Goal: Task Accomplishment & Management: Use online tool/utility

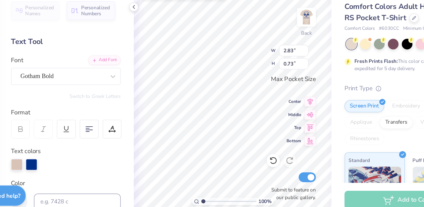
type textarea "C"
type textarea "S"
type textarea "SU SOTA"
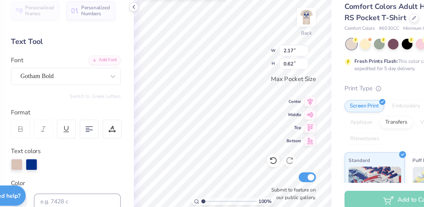
type input "2.17"
type input "0.62"
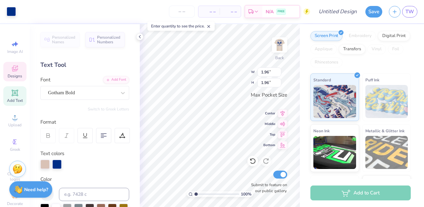
scroll to position [83, 0]
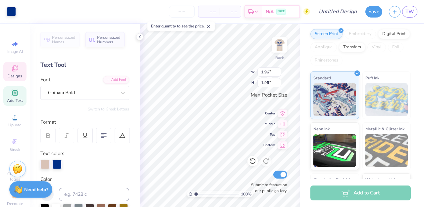
click at [15, 72] on icon at bounding box center [15, 69] width 8 height 8
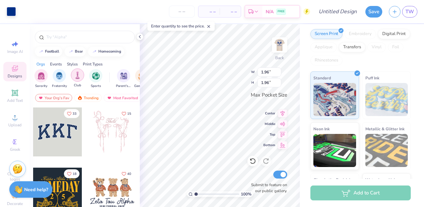
click at [79, 76] on img "filter for Club" at bounding box center [77, 76] width 7 height 8
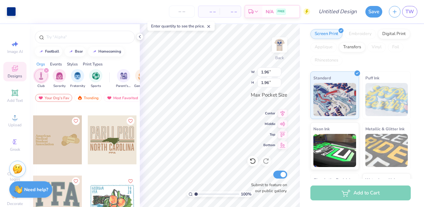
scroll to position [320, 0]
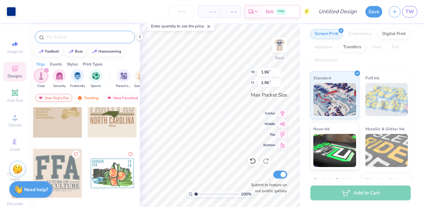
click at [66, 38] on input "text" at bounding box center [88, 37] width 85 height 7
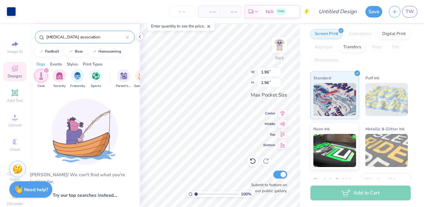
drag, startPoint x: 115, startPoint y: 36, endPoint x: 84, endPoint y: 35, distance: 30.5
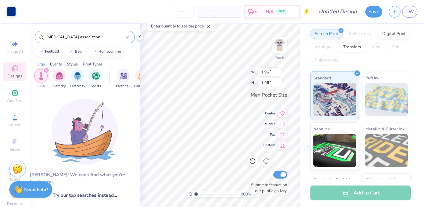
click at [84, 35] on input "[MEDICAL_DATA] association" at bounding box center [86, 37] width 81 height 7
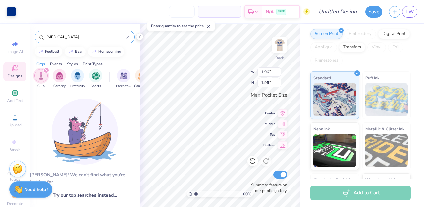
type input "[MEDICAL_DATA]"
click at [42, 80] on div "filter for Club" at bounding box center [40, 75] width 13 height 13
drag, startPoint x: 93, startPoint y: 35, endPoint x: 40, endPoint y: 34, distance: 53.0
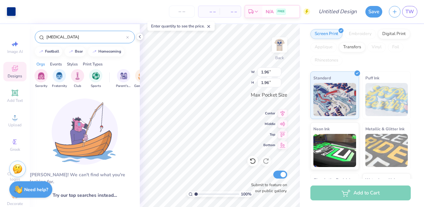
click at [40, 34] on div "[MEDICAL_DATA]" at bounding box center [85, 37] width 100 height 13
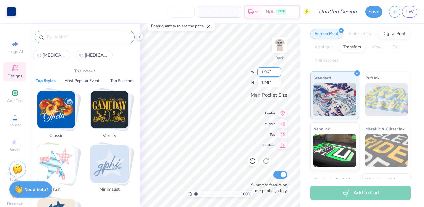
type input "0.83"
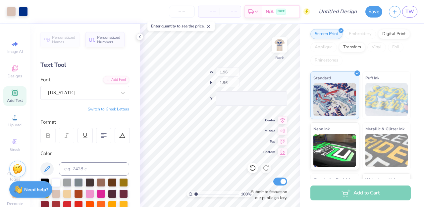
type input "2.01"
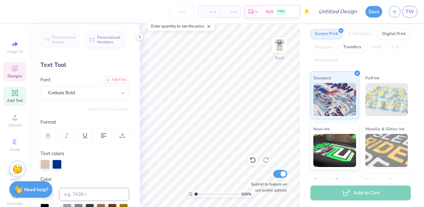
click at [16, 70] on icon at bounding box center [14, 69] width 5 height 4
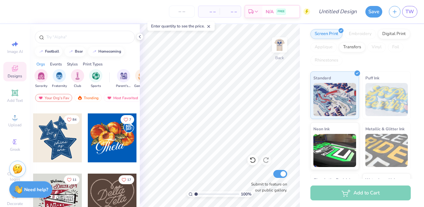
scroll to position [176, 0]
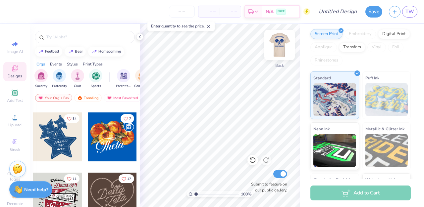
click at [282, 46] on img at bounding box center [279, 45] width 27 height 27
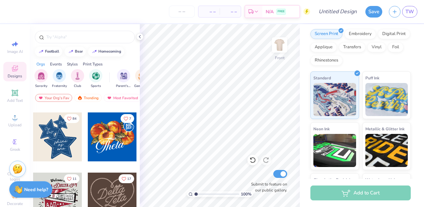
click at [64, 134] on div at bounding box center [57, 137] width 49 height 49
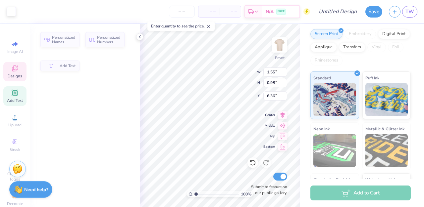
type input "1.55"
type input "0.98"
type input "6.36"
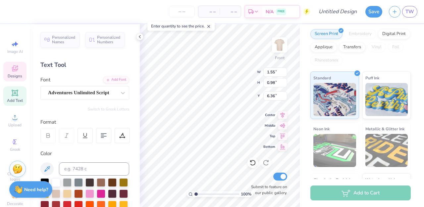
scroll to position [0, 0]
type textarea "[GEOGRAPHIC_DATA]"
type input "5.24"
type input "2.88"
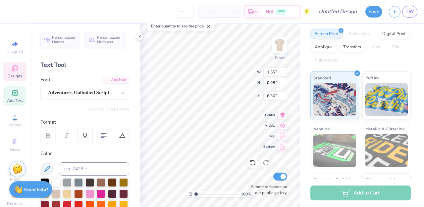
type input "5.33"
type input "1.98"
type input "0.86"
type input "7.40"
type input "5.78"
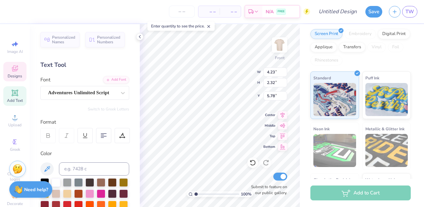
type input "4.23"
type input "2.32"
type input "5.85"
type textarea "Shenandoah"
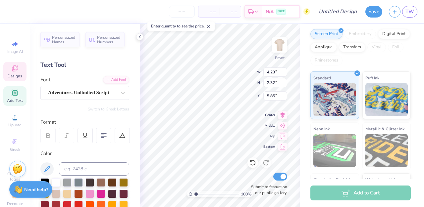
scroll to position [0, 0]
type input "5.99"
type input "6.07"
type input "4.20"
type input "4.23"
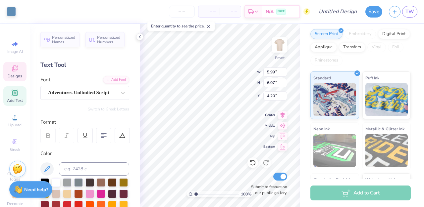
type input "0.91"
type input "6.82"
type input "5.99"
type input "6.07"
type input "4.20"
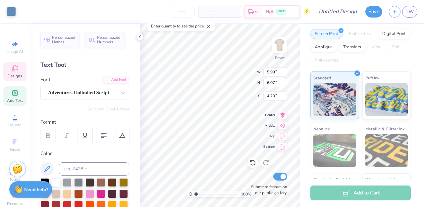
type input "4.23"
type input "0.91"
type input "6.82"
type input "3.62"
type input "0.78"
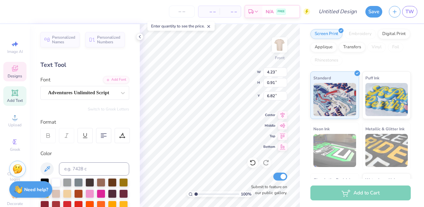
type input "6.86"
type input "5.99"
type input "6.07"
type input "4.20"
type input "3.62"
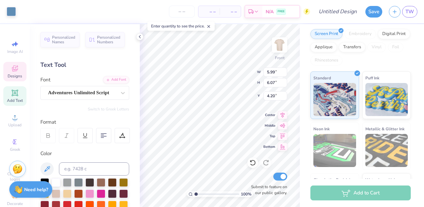
type input "0.78"
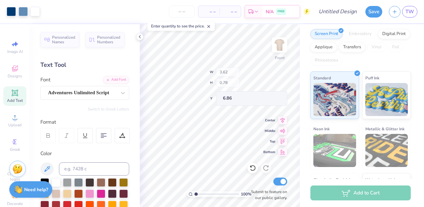
type input "6.82"
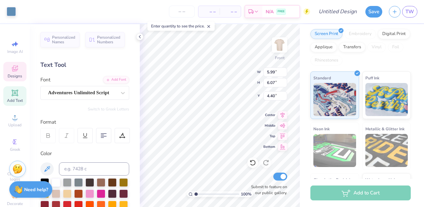
type input "6.25"
type input "6.33"
type input "6.71"
type input "9.65"
type input "9.42"
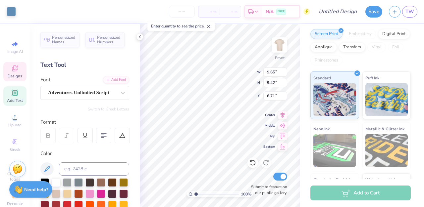
type input "6.75"
type input "9.77"
type input "9.53"
type input "1.68"
type input "0.88"
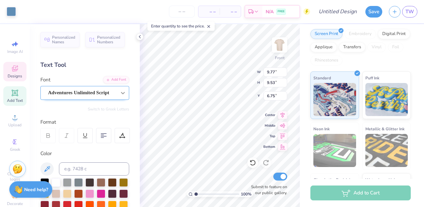
type input "11.02"
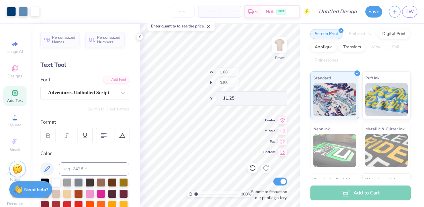
type input "11.25"
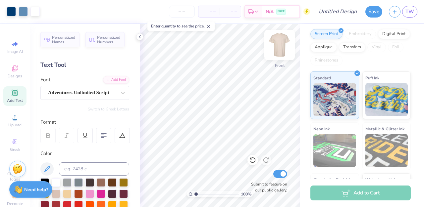
click at [283, 51] on img at bounding box center [279, 45] width 27 height 27
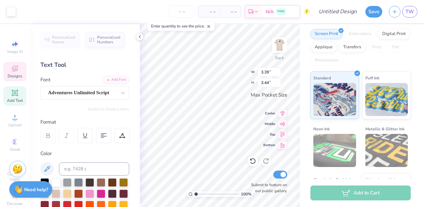
click at [18, 97] on div "Add Text" at bounding box center [14, 96] width 23 height 20
type input "3.50"
type input "1.01"
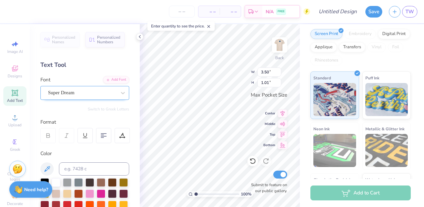
click at [82, 96] on div "Super Dream" at bounding box center [82, 93] width 70 height 10
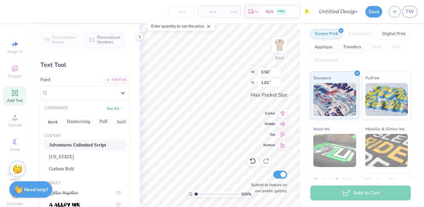
click at [83, 143] on span "Adventures Unlimited Script" at bounding box center [77, 145] width 57 height 7
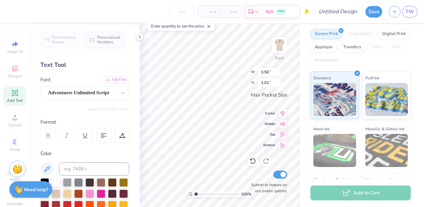
type input "3.03"
type input "0.84"
type textarea "SU SOTA"
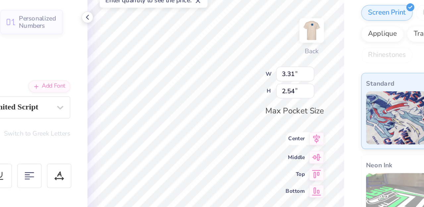
click at [282, 112] on icon at bounding box center [283, 113] width 4 height 6
type input "2.41"
type input "1.85"
type input "2.41"
type input "1.85"
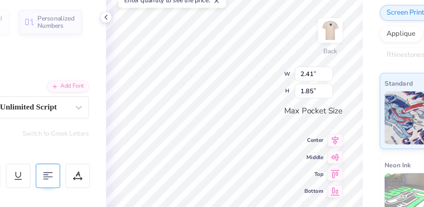
click at [108, 135] on div at bounding box center [103, 135] width 15 height 15
type input "1.89"
type input "1.45"
type input "1.61"
type input "1.23"
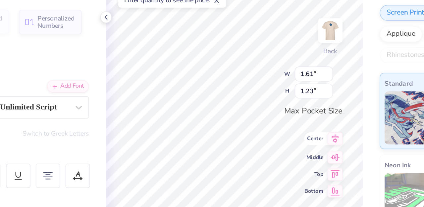
click at [281, 116] on icon at bounding box center [282, 113] width 9 height 8
click at [284, 116] on icon at bounding box center [282, 113] width 9 height 8
type input "2.96"
type input "3.00"
type input "2.22"
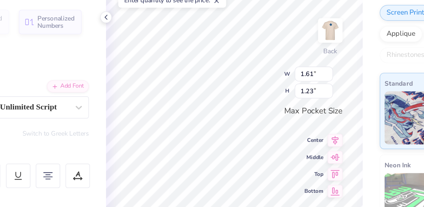
type input "1.70"
type input "2.66"
type input "2.04"
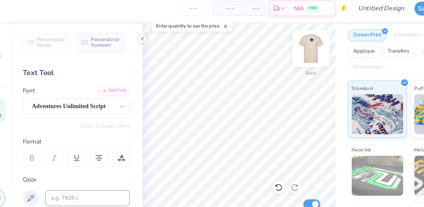
click at [282, 42] on img at bounding box center [279, 45] width 27 height 27
click at [209, 26] on icon at bounding box center [208, 26] width 5 height 5
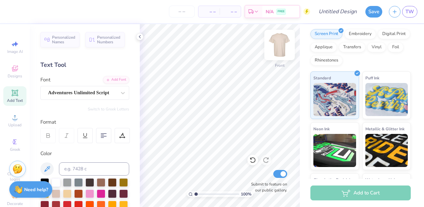
click at [281, 49] on img at bounding box center [279, 45] width 27 height 27
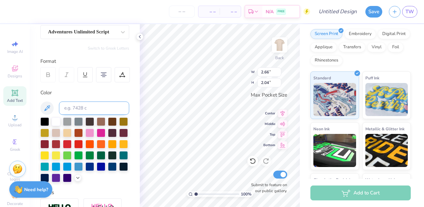
scroll to position [62, 0]
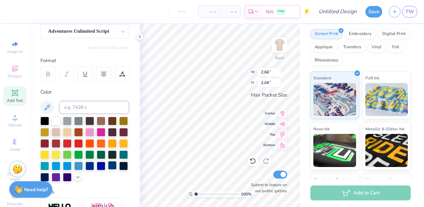
click at [110, 166] on div at bounding box center [112, 165] width 9 height 9
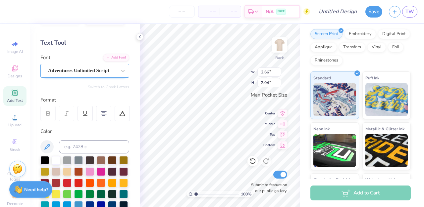
click at [66, 75] on div "Adventures Unlimited Script" at bounding box center [82, 71] width 70 height 10
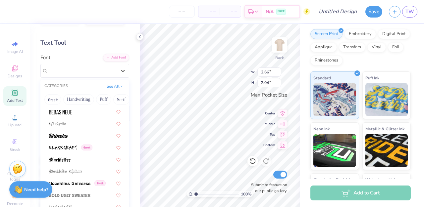
scroll to position [372, 0]
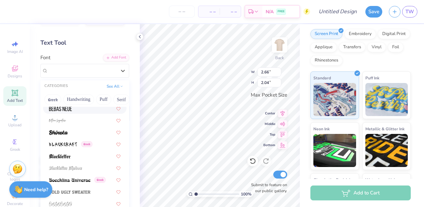
click at [66, 109] on img at bounding box center [60, 109] width 23 height 5
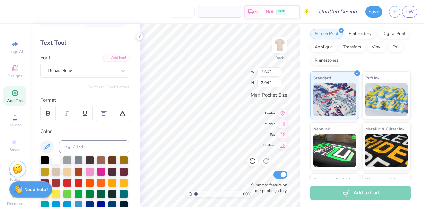
type input "1.69"
type input "2.22"
click at [67, 71] on div "Bebas Neue" at bounding box center [82, 71] width 70 height 10
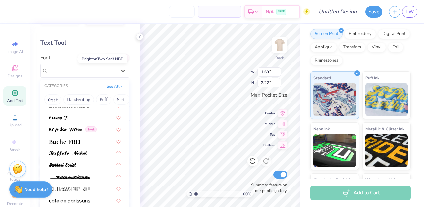
scroll to position [627, 0]
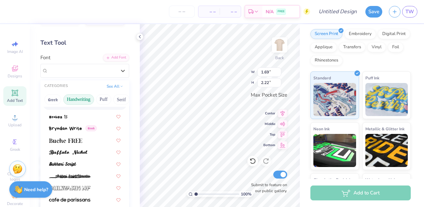
click at [87, 100] on button "Handwriting" at bounding box center [78, 99] width 31 height 11
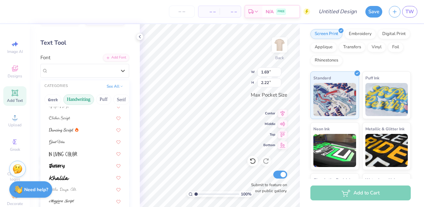
scroll to position [79, 0]
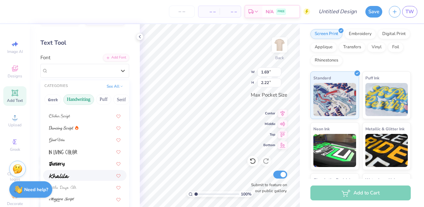
click at [77, 176] on div at bounding box center [85, 175] width 72 height 7
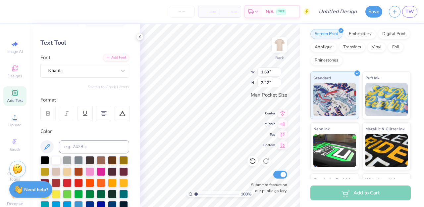
type input "2.55"
type input "2.19"
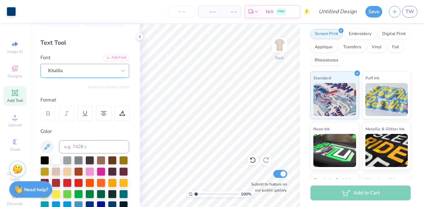
click at [109, 68] on div "Khalila" at bounding box center [82, 71] width 70 height 10
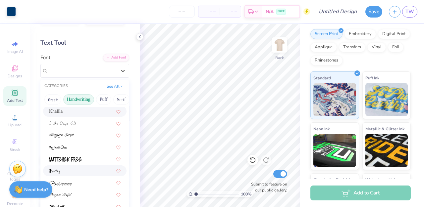
scroll to position [150, 0]
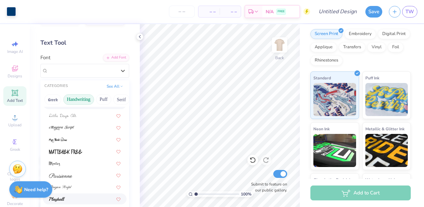
click at [83, 201] on div at bounding box center [85, 199] width 72 height 7
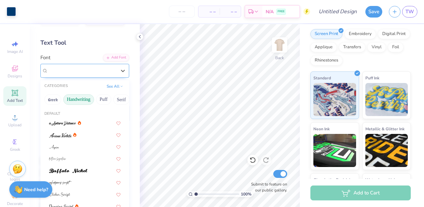
click at [75, 73] on div "Playball" at bounding box center [82, 71] width 70 height 10
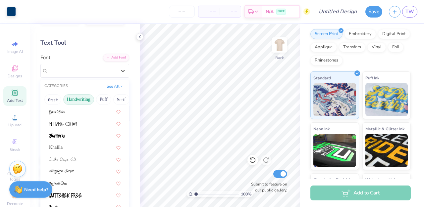
scroll to position [106, 0]
click at [88, 157] on div at bounding box center [85, 160] width 72 height 7
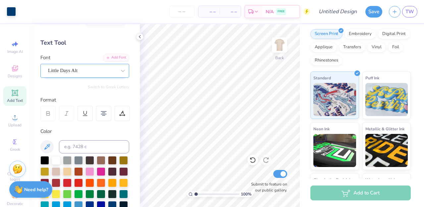
click at [84, 75] on div at bounding box center [82, 70] width 68 height 9
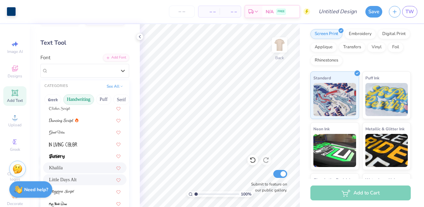
scroll to position [86, 0]
click at [84, 160] on div at bounding box center [84, 156] width 83 height 11
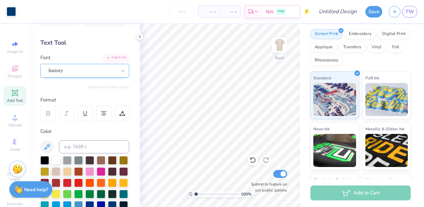
click at [72, 75] on div "Juniory" at bounding box center [82, 71] width 70 height 10
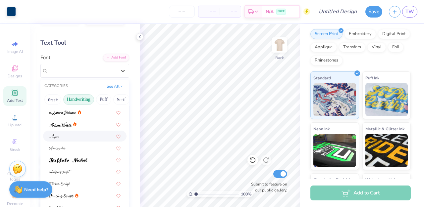
scroll to position [10, 0]
click at [78, 146] on div at bounding box center [85, 148] width 72 height 7
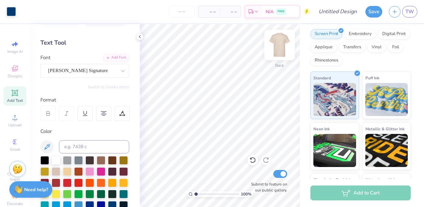
click at [285, 45] on img at bounding box center [279, 45] width 27 height 27
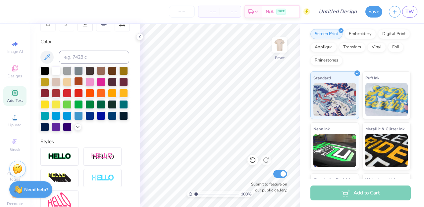
scroll to position [89, 0]
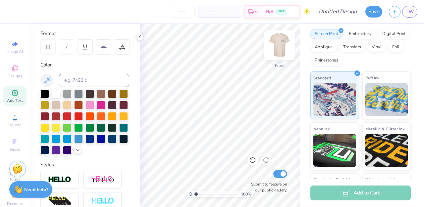
click at [278, 41] on img at bounding box center [279, 45] width 27 height 27
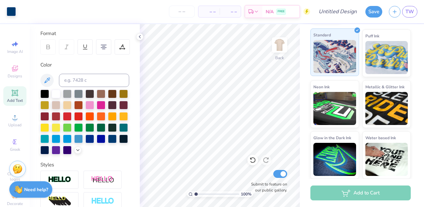
scroll to position [0, 0]
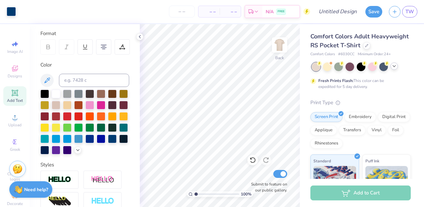
click at [394, 67] on polyline at bounding box center [394, 66] width 3 height 1
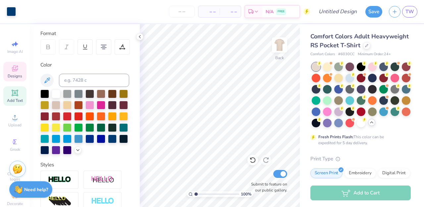
click at [13, 74] on span "Designs" at bounding box center [15, 76] width 15 height 5
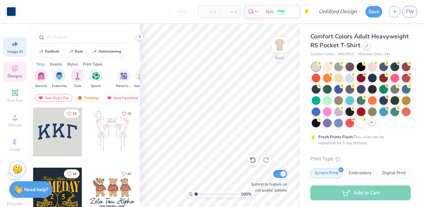
click at [14, 49] on span "Image AI" at bounding box center [15, 51] width 16 height 5
select select "4"
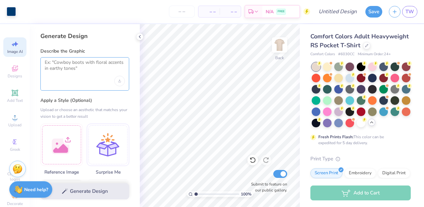
click at [80, 67] on textarea at bounding box center [85, 68] width 80 height 17
click at [280, 41] on img at bounding box center [279, 44] width 13 height 13
click at [79, 64] on textarea at bounding box center [85, 68] width 80 height 17
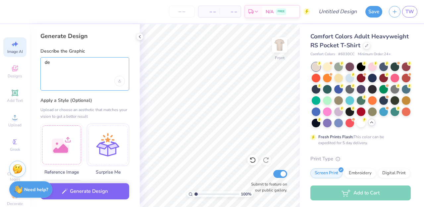
type textarea "d"
type textarea "cute"
click at [15, 150] on span "Greek" at bounding box center [15, 149] width 10 height 5
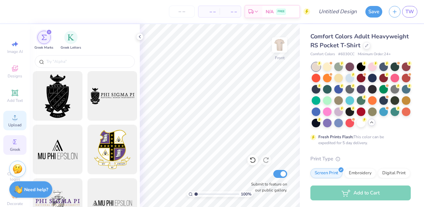
scroll to position [15, 0]
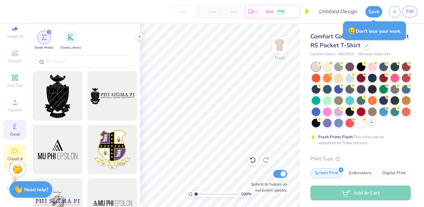
click at [15, 150] on icon at bounding box center [14, 151] width 3 height 3
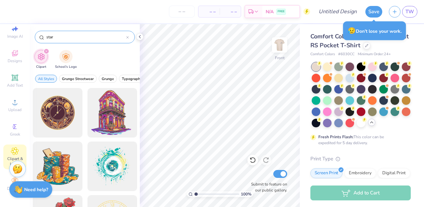
type input "star"
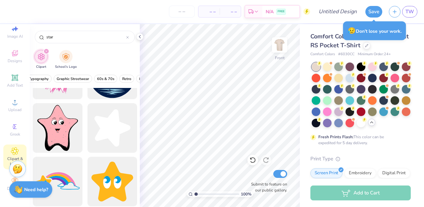
scroll to position [0, 94]
click at [75, 78] on span "Graphic Streetwear" at bounding box center [72, 79] width 32 height 5
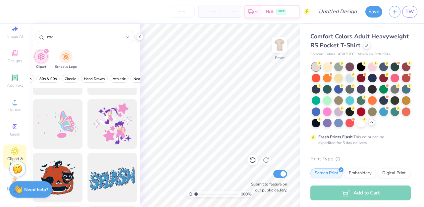
scroll to position [0, 207]
click at [86, 77] on span "Hand Drawn" at bounding box center [80, 79] width 21 height 5
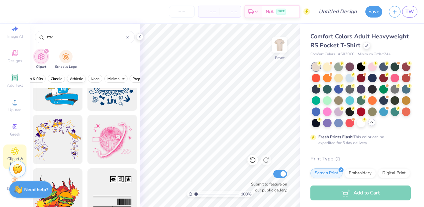
scroll to position [0, 274]
click at [79, 80] on span "Minimalist" at bounding box center [77, 79] width 17 height 5
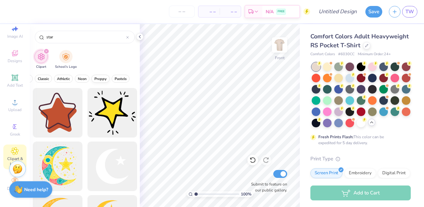
click at [100, 77] on span "Preppy" at bounding box center [100, 79] width 12 height 5
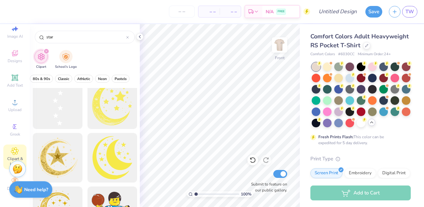
scroll to position [225, 0]
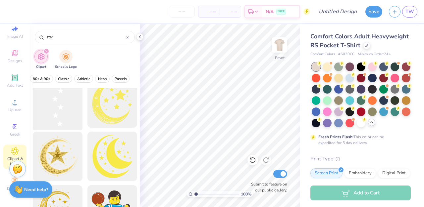
click at [61, 114] on div at bounding box center [57, 103] width 55 height 55
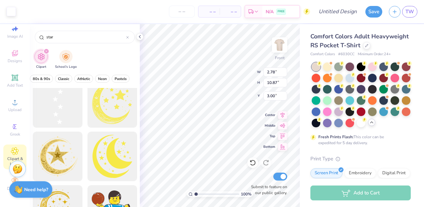
type input "2.78"
type input "10.87"
type input "5.40"
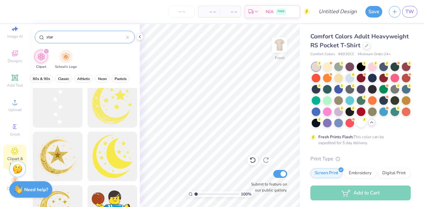
drag, startPoint x: 72, startPoint y: 36, endPoint x: 37, endPoint y: 33, distance: 34.9
click at [37, 34] on div "star" at bounding box center [85, 37] width 100 height 13
type input "shine"
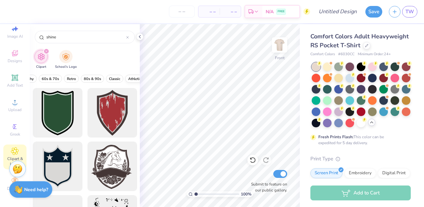
scroll to position [0, 274]
click at [116, 79] on span "Pastels" at bounding box center [121, 79] width 12 height 5
click at [44, 51] on div "filter for Clipart" at bounding box center [46, 51] width 6 height 6
drag, startPoint x: 76, startPoint y: 41, endPoint x: 50, endPoint y: 40, distance: 26.2
click at [50, 40] on div "shine" at bounding box center [85, 37] width 100 height 13
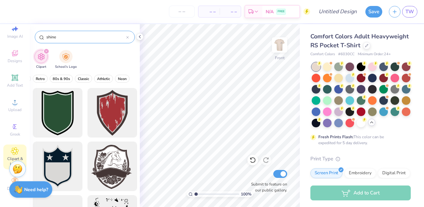
drag, startPoint x: 59, startPoint y: 39, endPoint x: 39, endPoint y: 39, distance: 19.9
click at [39, 39] on div "shine" at bounding box center [85, 37] width 100 height 13
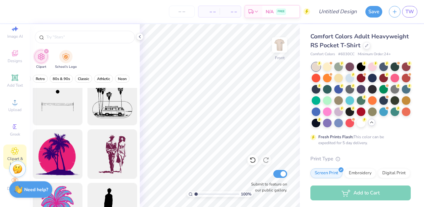
scroll to position [764, 0]
click at [72, 37] on input "text" at bounding box center [88, 37] width 85 height 7
type input "reacher"
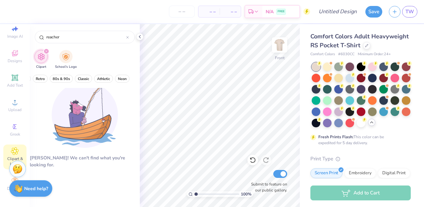
click at [12, 182] on div "Need help? Chat with us." at bounding box center [30, 190] width 43 height 17
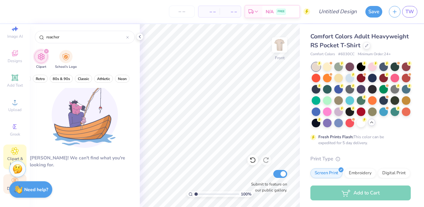
click at [10, 179] on div "Decorate" at bounding box center [14, 185] width 23 height 20
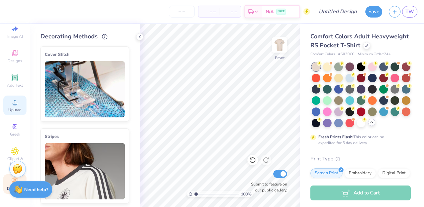
scroll to position [0, 0]
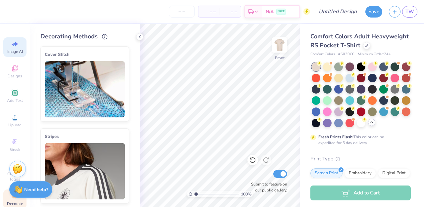
click at [11, 43] on icon at bounding box center [15, 44] width 8 height 8
select select "4"
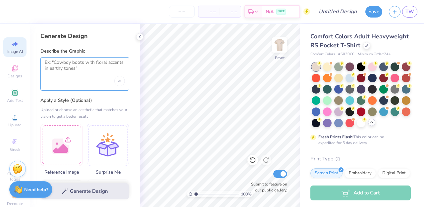
click at [79, 69] on textarea at bounding box center [85, 68] width 80 height 17
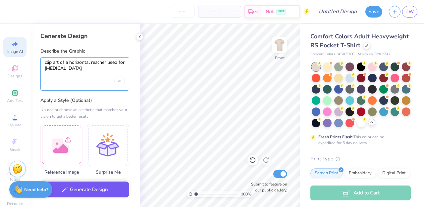
type textarea "clip art of a horizontal reacher used for [MEDICAL_DATA]"
click at [76, 193] on button "Generate Design" at bounding box center [84, 190] width 89 height 16
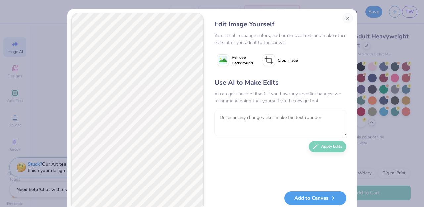
click at [233, 118] on textarea at bounding box center [280, 123] width 132 height 26
type textarea "longer, and plain colors"
click at [328, 147] on button "Apply Edits" at bounding box center [328, 145] width 38 height 12
click at [306, 199] on button "Add to Canvas" at bounding box center [315, 197] width 62 height 14
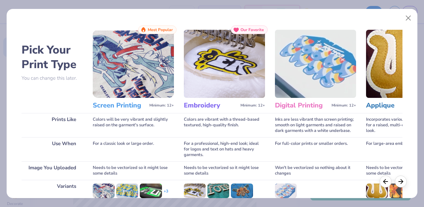
scroll to position [90, 0]
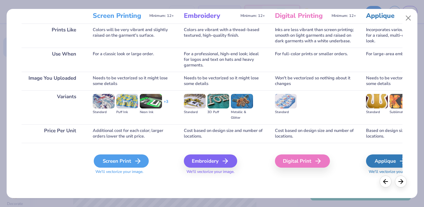
click at [122, 157] on div "Screen Print" at bounding box center [121, 161] width 55 height 13
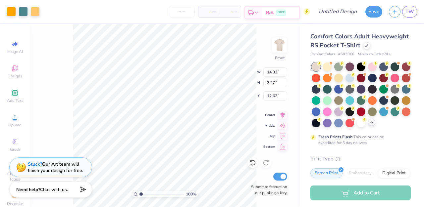
type input "9.47"
type input "2.16"
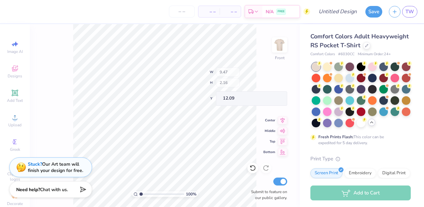
type input "12.09"
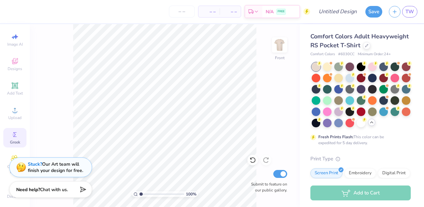
scroll to position [8, 0]
click at [18, 67] on span "Designs" at bounding box center [15, 68] width 15 height 5
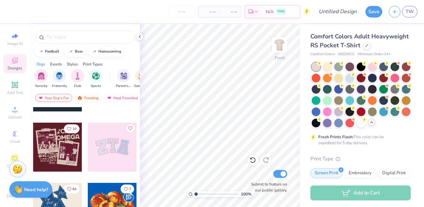
scroll to position [117, 0]
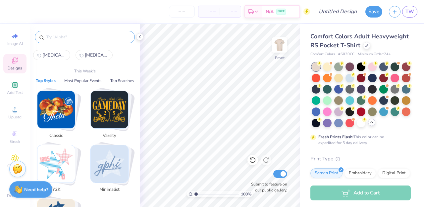
click at [75, 39] on input "text" at bounding box center [88, 37] width 85 height 7
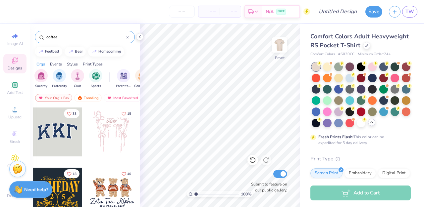
type input "coffee"
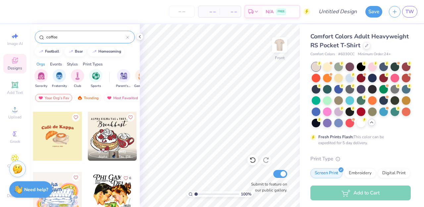
scroll to position [15, 0]
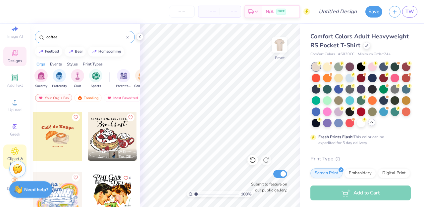
click at [16, 151] on icon at bounding box center [14, 151] width 3 height 3
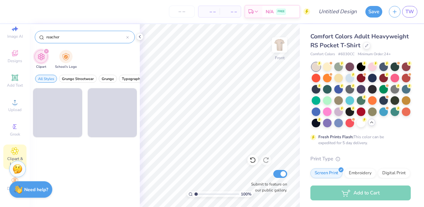
click at [71, 40] on input "reacher" at bounding box center [86, 37] width 81 height 7
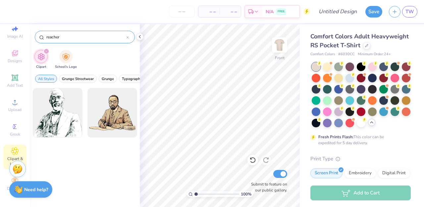
drag, startPoint x: 68, startPoint y: 37, endPoint x: 38, endPoint y: 37, distance: 29.5
click at [38, 37] on div "reacher" at bounding box center [85, 37] width 100 height 13
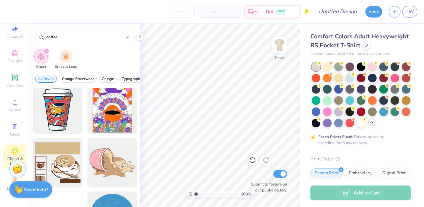
scroll to position [119, 0]
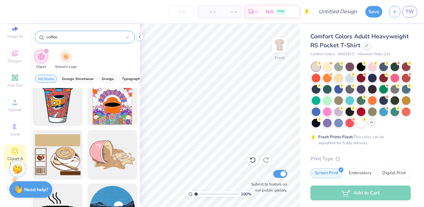
click at [46, 36] on input "coffee" at bounding box center [86, 37] width 81 height 7
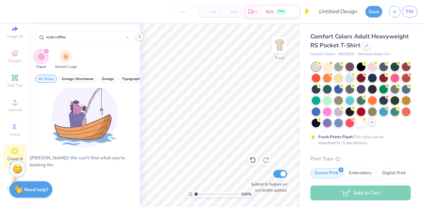
drag, startPoint x: 75, startPoint y: 38, endPoint x: 31, endPoint y: 37, distance: 43.4
click at [31, 37] on div "iced coffee" at bounding box center [85, 35] width 110 height 23
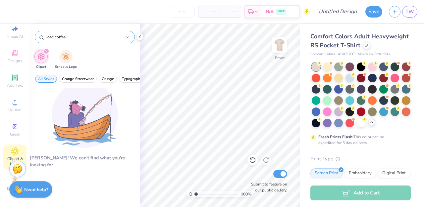
drag, startPoint x: 71, startPoint y: 37, endPoint x: 37, endPoint y: 37, distance: 33.5
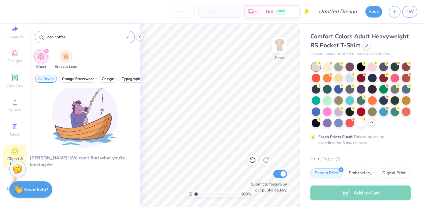
click at [37, 37] on div "iced coffee" at bounding box center [85, 37] width 100 height 13
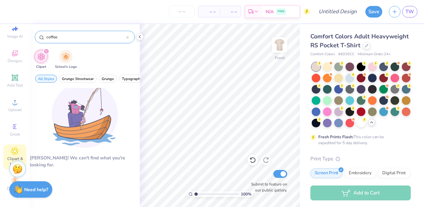
type input "coffee"
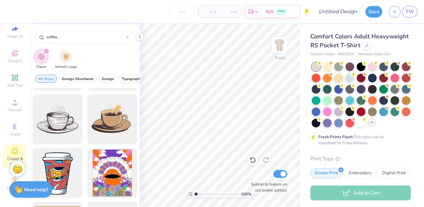
scroll to position [0, 0]
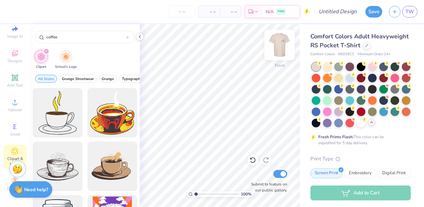
click at [281, 42] on img at bounding box center [279, 45] width 27 height 27
click at [18, 57] on icon at bounding box center [15, 53] width 8 height 8
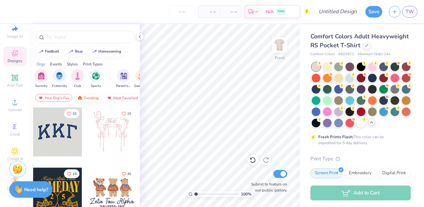
click at [92, 97] on div "Trending" at bounding box center [87, 98] width 27 height 8
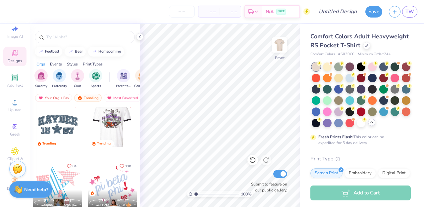
scroll to position [792, 0]
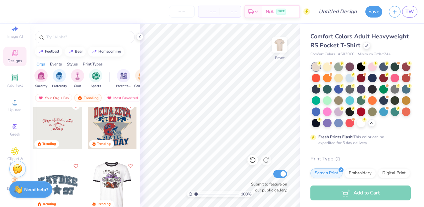
scroll to position [730, 0]
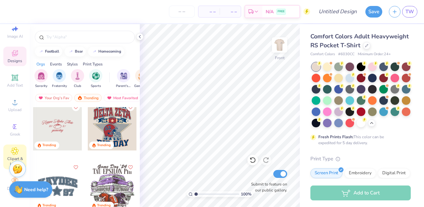
click at [11, 153] on icon at bounding box center [15, 151] width 8 height 8
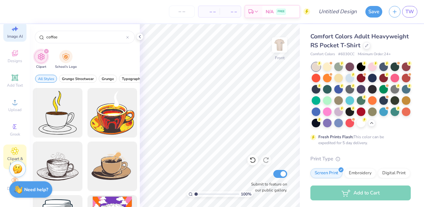
drag, startPoint x: 71, startPoint y: 34, endPoint x: 18, endPoint y: 34, distance: 53.3
click at [18, 34] on div "– – Per Item – – Total Est. Delivery N/A FREE Design Title Save TW Image AI Des…" at bounding box center [212, 103] width 424 height 207
type input "heart hands"
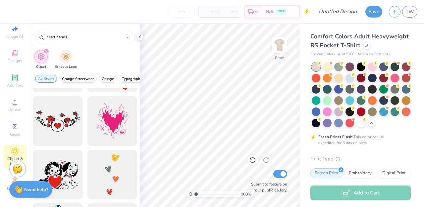
scroll to position [690, 0]
click at [285, 39] on img at bounding box center [279, 45] width 27 height 27
click at [13, 80] on icon at bounding box center [14, 77] width 5 height 5
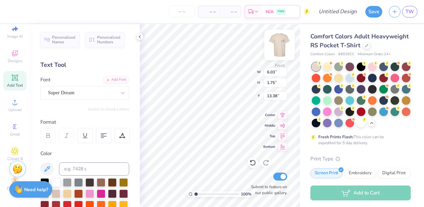
click at [280, 40] on img at bounding box center [279, 45] width 27 height 27
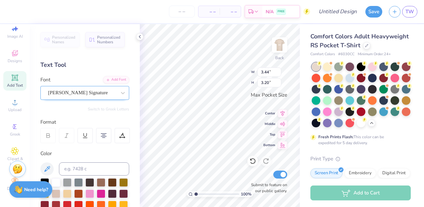
click at [118, 99] on div "[PERSON_NAME] Signature" at bounding box center [84, 93] width 89 height 14
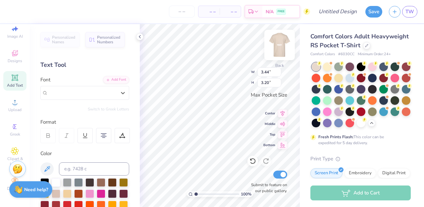
click at [282, 44] on img at bounding box center [279, 45] width 27 height 27
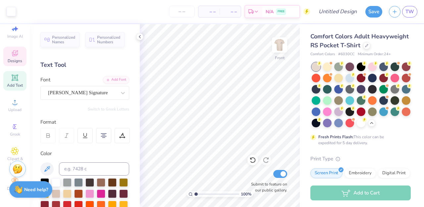
click at [13, 56] on icon at bounding box center [15, 53] width 8 height 8
click at [13, 58] on span "Designs" at bounding box center [15, 60] width 15 height 5
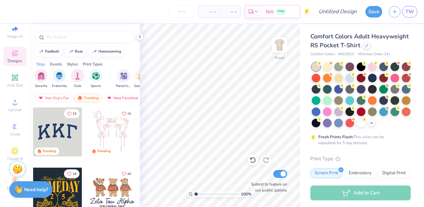
scroll to position [0, 38]
click at [116, 97] on div "Newest" at bounding box center [117, 98] width 25 height 8
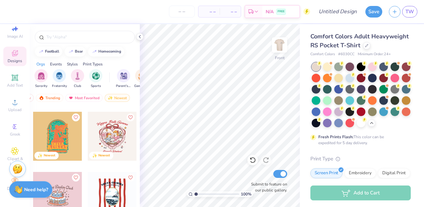
scroll to position [2436, 0]
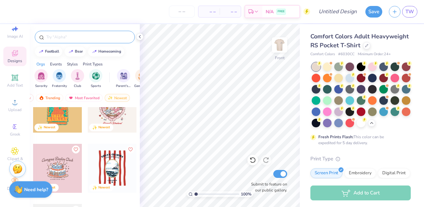
click at [68, 36] on input "text" at bounding box center [88, 37] width 85 height 7
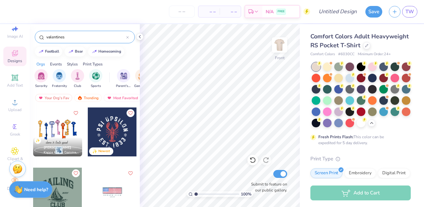
type input "valentines"
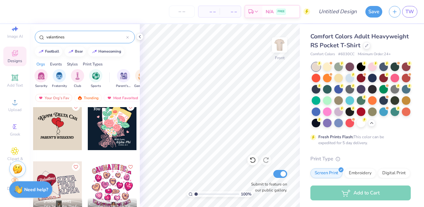
scroll to position [128, 0]
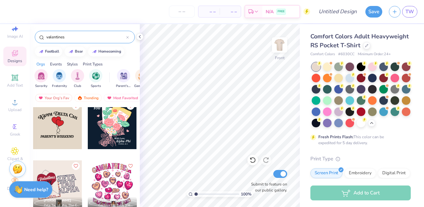
click at [58, 131] on div at bounding box center [57, 124] width 49 height 49
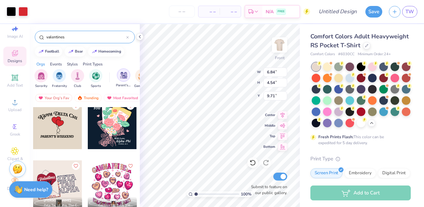
type input "9.71"
type input "7.68"
type input "5.10"
type input "8.73"
type input "5.79"
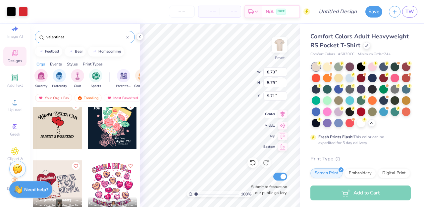
click at [282, 115] on icon at bounding box center [282, 114] width 9 height 8
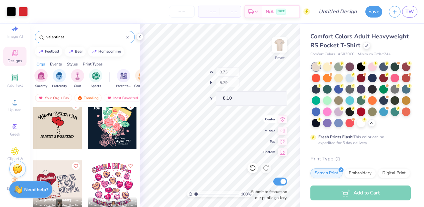
type input "8.10"
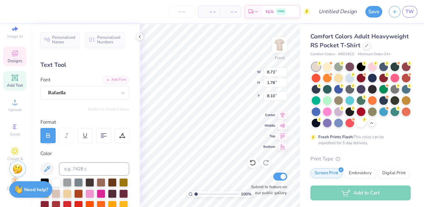
scroll to position [0, 0]
type textarea "Shenandoah University"
type input "7.38"
type input "0.56"
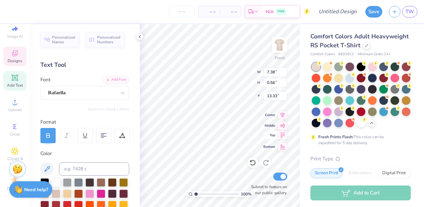
type input "13.33"
type textarea "Occupational Therapy"
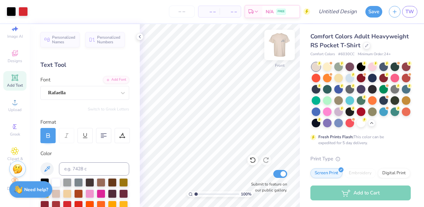
click at [282, 45] on img at bounding box center [279, 45] width 27 height 27
click at [282, 46] on img at bounding box center [279, 45] width 27 height 27
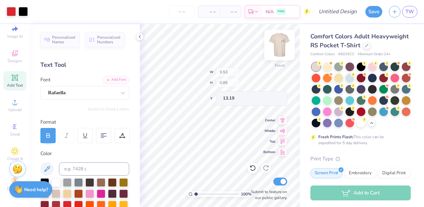
type input "13.40"
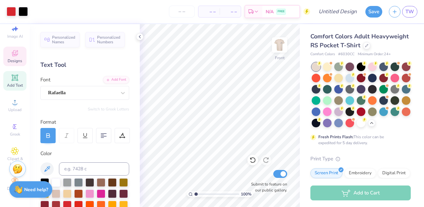
click at [15, 56] on icon at bounding box center [15, 53] width 8 height 8
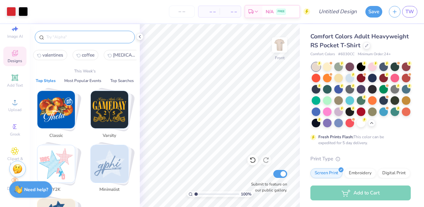
click at [62, 39] on input "text" at bounding box center [88, 37] width 85 height 7
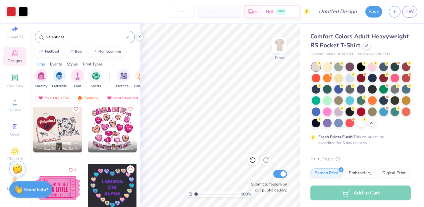
scroll to position [233, 0]
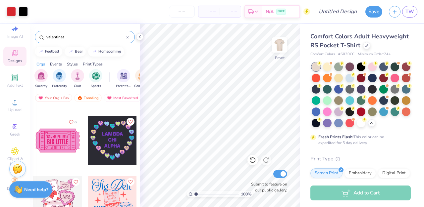
type input "valentines"
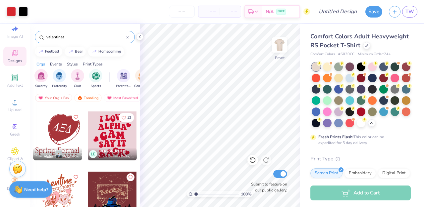
scroll to position [418, 0]
click at [118, 136] on div at bounding box center [111, 136] width 49 height 49
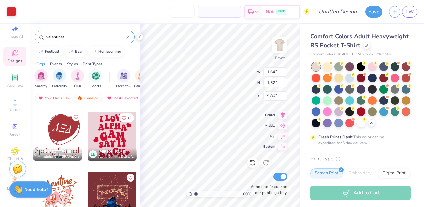
type input "1.64"
type input "1.52"
type input "9.86"
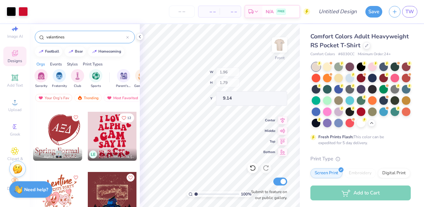
type input "9.14"
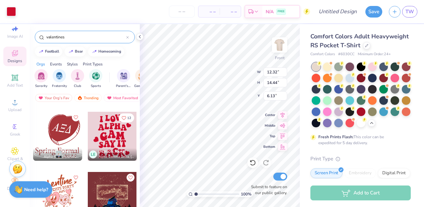
type input "6.13"
type input "2.97"
type input "2.58"
type input "11.67"
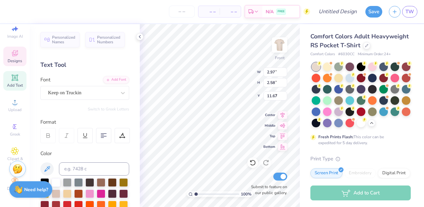
type input "2.03"
type input "2.04"
type input "9.40"
type input "2.37"
type input "2.79"
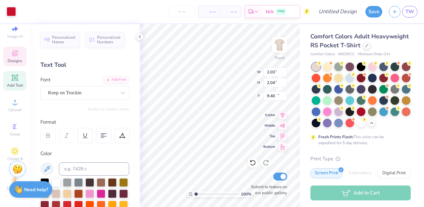
type input "12.04"
type textarea "O"
type input "2.67"
type input "2.68"
type input "11.31"
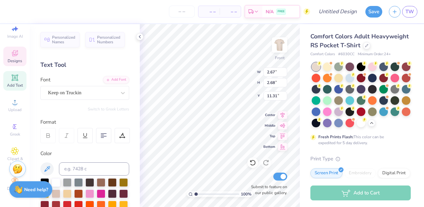
type textarea "T"
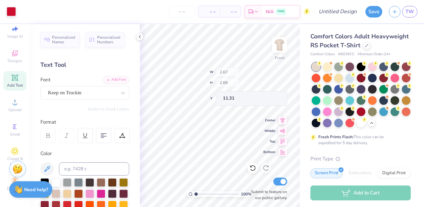
type input "2.97"
type input "2.58"
type input "13.94"
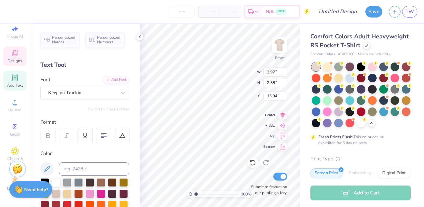
type input "2.97"
type input "2.58"
type input "13.94"
type input "1.86"
type input "2.69"
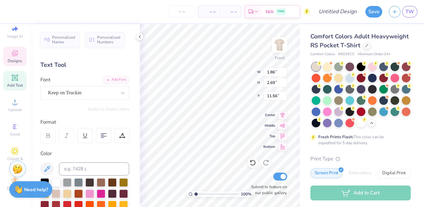
type input "11.56"
type input "2.03"
type input "2.04"
type input "9.42"
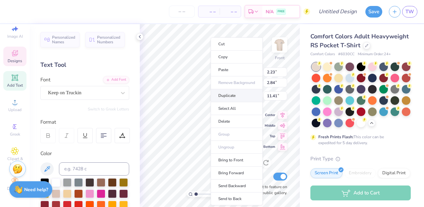
click at [219, 94] on li "Duplicate" at bounding box center [237, 95] width 52 height 13
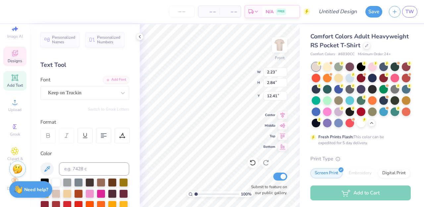
type input "12.41"
type textarea "S"
type input "2.23"
type input "2.84"
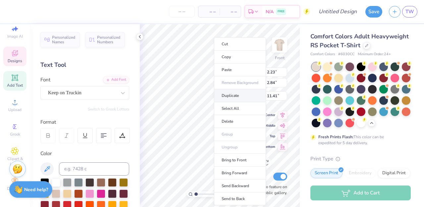
click at [231, 97] on li "Duplicate" at bounding box center [240, 95] width 52 height 13
type input "12.41"
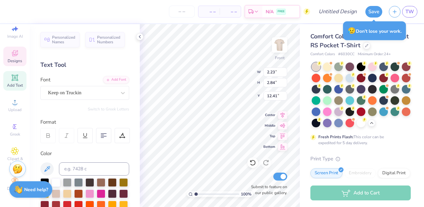
scroll to position [0, 0]
type textarea "OCCUPATIONAL"
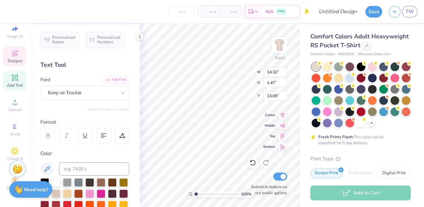
type input "12.54"
type input "1.29"
type input "2.03"
type input "2.79"
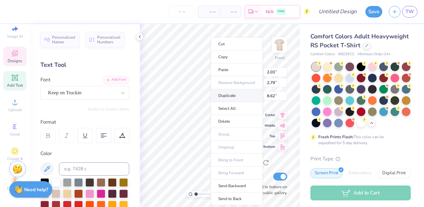
click at [213, 96] on li "Duplicate" at bounding box center [237, 95] width 52 height 13
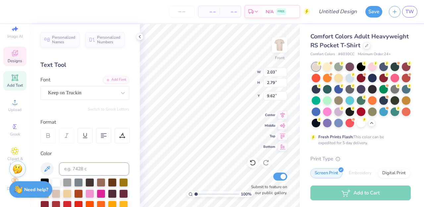
type input "8.62"
type textarea "U"
type input "8.66"
type input "2.23"
type input "2.84"
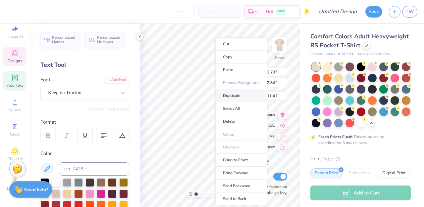
click at [234, 97] on li "Duplicate" at bounding box center [241, 95] width 52 height 13
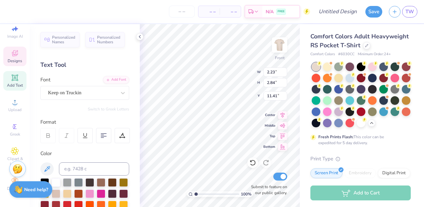
type input "12.41"
type textarea "M"
type input "1.86"
type input "2.69"
type input "11.56"
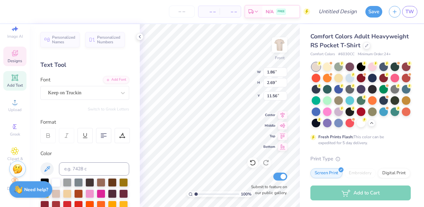
type input "2.23"
type input "2.84"
type input "11.41"
type input "3.17"
type input "2.76"
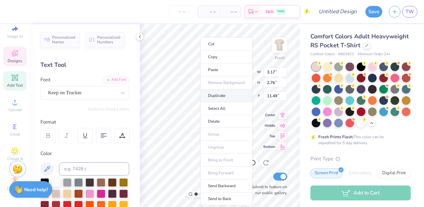
click at [212, 94] on li "Duplicate" at bounding box center [226, 95] width 52 height 13
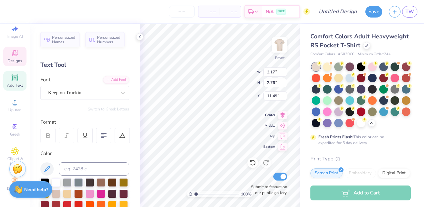
type input "12.49"
type textarea "S"
type input "1.86"
type input "2.69"
type input "11.56"
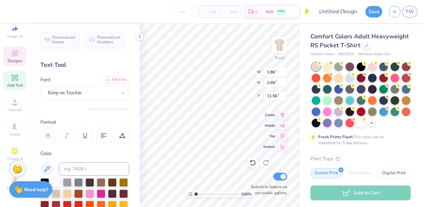
type input "2.23"
type input "2.84"
type input "11.41"
type input "2.03"
type input "2.79"
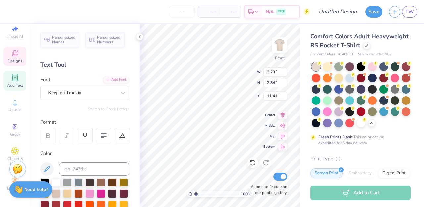
type input "11.46"
type input "1.55"
type input "1.45"
type input "9.31"
type input "1.06"
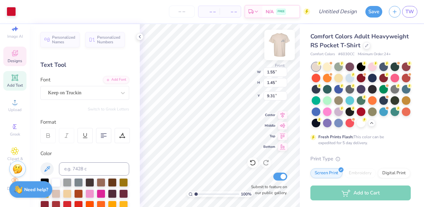
type input "2.03"
type input "6.71"
type input "1.45"
type input "6.35"
type input "1.65"
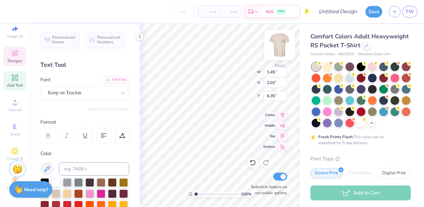
type input "2.08"
type input "6.58"
type input "1.91"
type input "2.17"
type input "6.13"
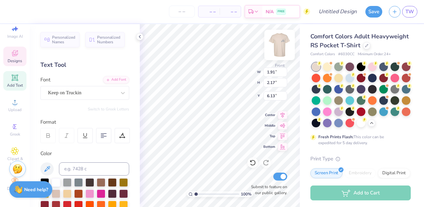
type input "1.56"
type input "2.08"
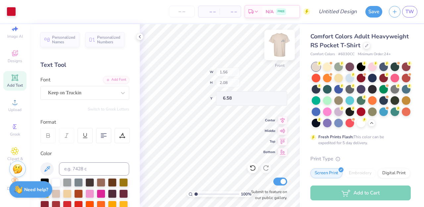
type input "6.18"
type input "8.71"
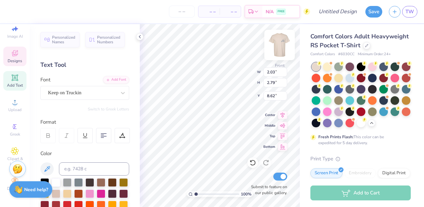
type input "8.26"
type input "1.72"
type input "2.36"
type input "2.56"
type input "2.75"
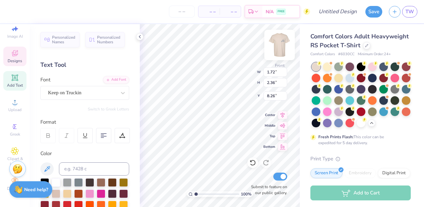
type input "8.71"
type input "2.11"
type input "2.26"
type input "8.76"
type input "3.17"
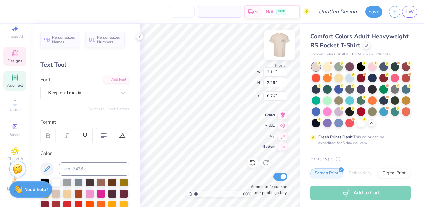
type input "2.76"
type input "11.49"
type input "2.03"
type input "2.79"
type input "11.46"
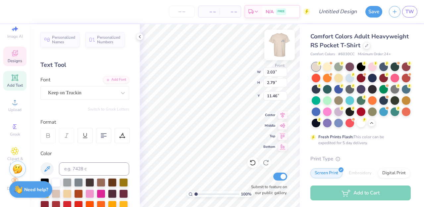
type input "1.72"
type input "2.37"
type input "2.91"
type input "2.53"
type input "11.49"
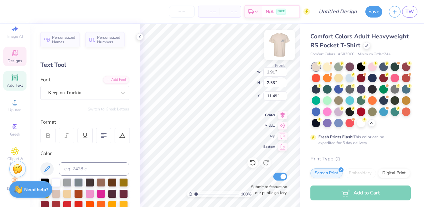
type input "2.23"
type input "2.84"
type input "11.41"
type input "1.86"
type input "2.69"
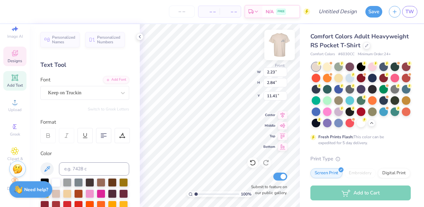
type input "11.56"
type input "1.79"
type input "2.59"
type input "11.01"
type input "14.25"
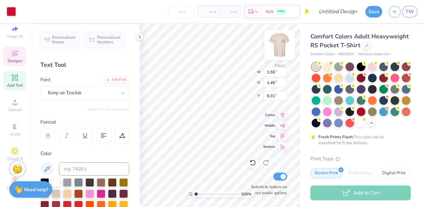
type input "1.64"
type input "1.73"
type input "14.25"
type input "1.91"
type input "2.17"
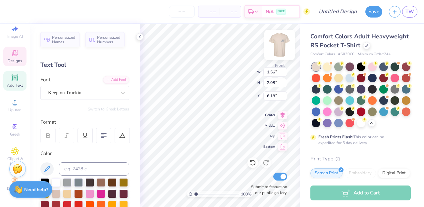
type input "5.50"
type input "1.56"
type input "2.08"
type input "6.18"
type input "1.06"
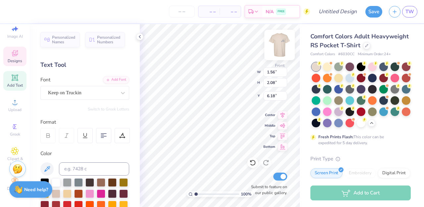
type input "2.03"
click at [300, 100] on div "Comfort Colors Adult Heavyweight RS Pocket T-Shirt Comfort Colors # 6030CC Mini…" at bounding box center [362, 192] width 124 height 337
type input "6.18"
type input "1.56"
type input "2.08"
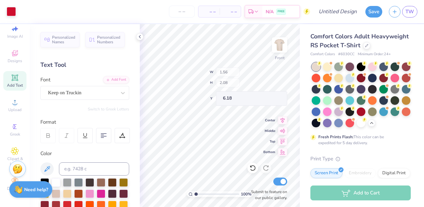
type input "6.17"
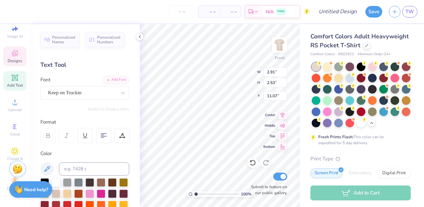
type input "1.89"
type input "2.40"
type input "11.41"
type input "1.79"
type input "2.59"
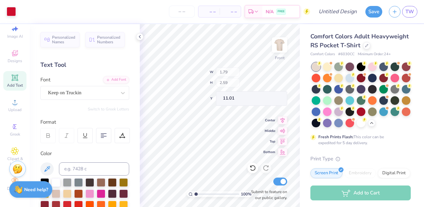
type input "11.07"
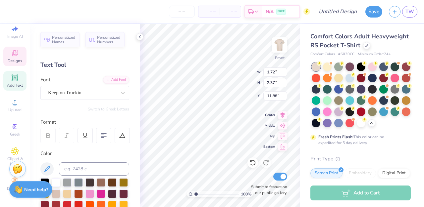
click at [16, 60] on span "Designs" at bounding box center [15, 60] width 15 height 5
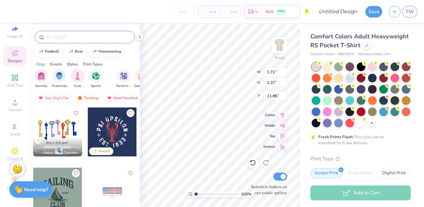
click at [72, 38] on input "text" at bounding box center [88, 37] width 85 height 7
type input "valentines"
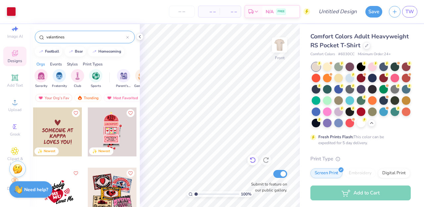
click at [250, 161] on div "100 % Front Submit to feature on our public gallery." at bounding box center [220, 115] width 160 height 183
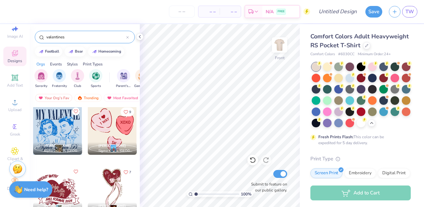
scroll to position [726, 0]
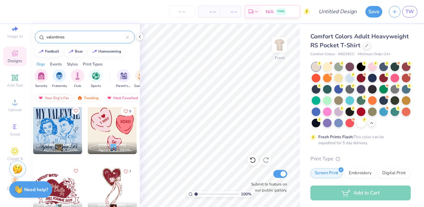
click at [116, 133] on div at bounding box center [112, 129] width 49 height 49
click at [129, 38] on div "valentines" at bounding box center [85, 37] width 100 height 13
click at [128, 37] on icon at bounding box center [127, 37] width 3 height 3
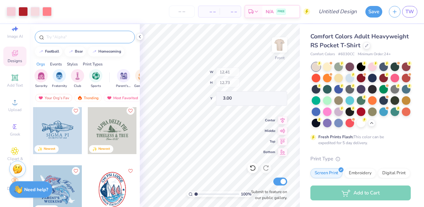
type input "1.45"
type input "1.16"
type input "12.46"
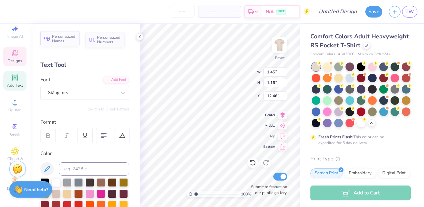
click at [69, 36] on span "Personalized Names" at bounding box center [64, 38] width 24 height 9
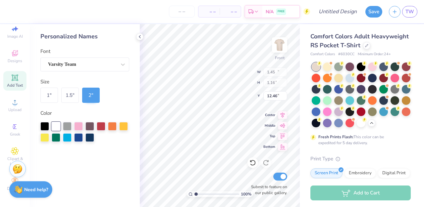
type input "12.43"
type input "2.00"
type input "13.25"
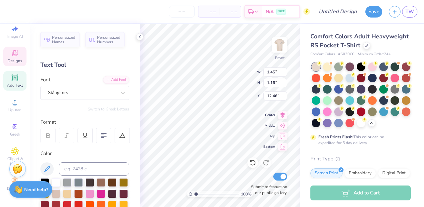
type textarea "SU"
type input "2.92"
type input "0.91"
type input "6.56"
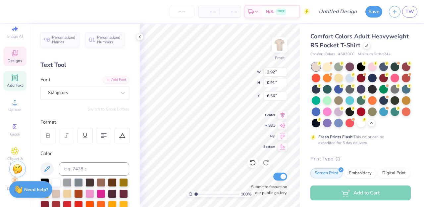
type textarea "s"
type textarea "SOTA"
type input "2.57"
type input "2.08"
type input "5.64"
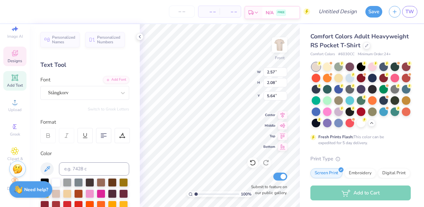
type textarea "1"
type textarea "DO IT"
type input "1.12"
type input "1.07"
type input "4.85"
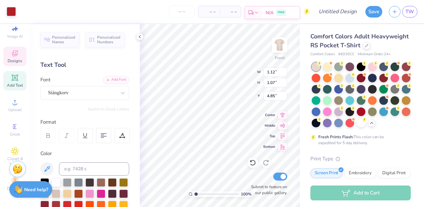
type input "0.60"
type input "0.73"
type input "5.68"
type textarea "W"
type textarea "DO IT"
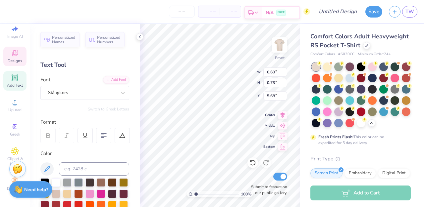
type input "2.38"
type input "1.98"
type input "5.73"
type textarea "D"
type textarea "WITH"
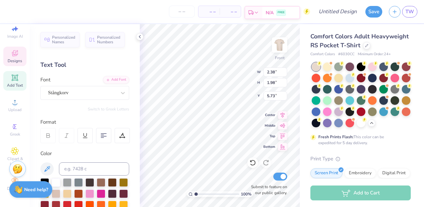
type input "2.47"
type input "2.06"
type input "5.06"
type input "2.38"
type input "1.80"
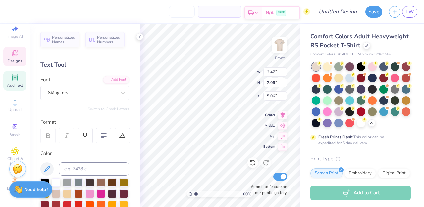
type input "5.77"
type input "1.12"
type input "1.07"
type input "6.95"
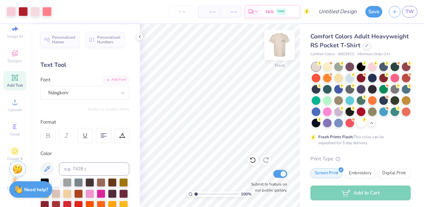
click at [280, 46] on img at bounding box center [279, 45] width 27 height 27
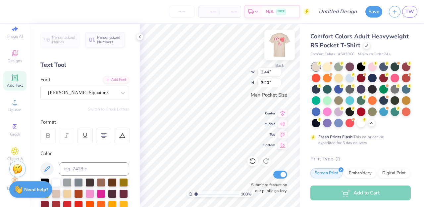
scroll to position [0, 0]
type textarea "SU MSOT"
click at [276, 49] on img at bounding box center [279, 45] width 27 height 27
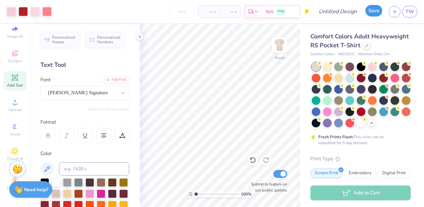
click at [371, 13] on button "Save" at bounding box center [373, 11] width 17 height 12
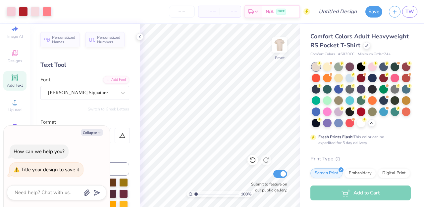
click at [36, 167] on div "Title your design to save it" at bounding box center [50, 170] width 58 height 7
type textarea "x"
click at [330, 9] on input "Design Title" at bounding box center [346, 11] width 32 height 13
type input "V"
type textarea "x"
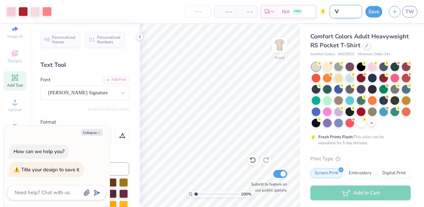
type input "Va"
type textarea "x"
type input "Val"
type textarea "x"
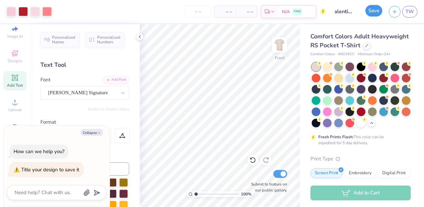
click at [372, 12] on button "Save" at bounding box center [373, 11] width 17 height 12
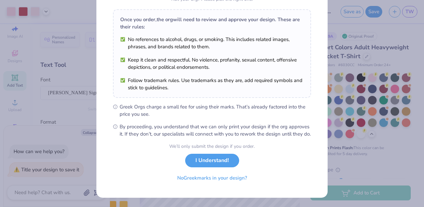
scroll to position [103, 0]
click at [204, 162] on button "I Understand!" at bounding box center [212, 159] width 54 height 14
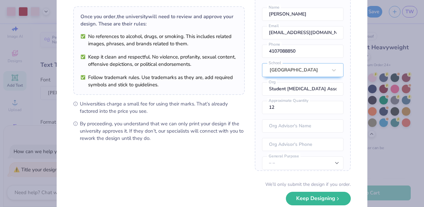
scroll to position [81, 0]
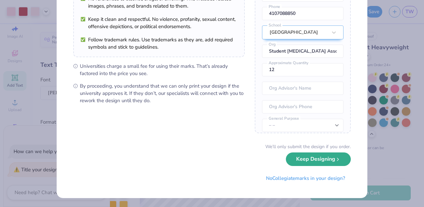
click at [304, 160] on button "Keep Designing" at bounding box center [318, 160] width 65 height 14
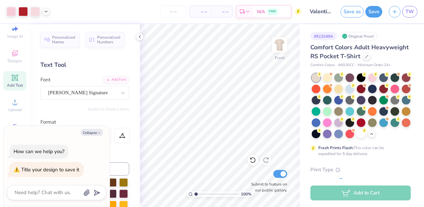
scroll to position [5, 0]
click at [355, 13] on button "Save as" at bounding box center [352, 11] width 23 height 12
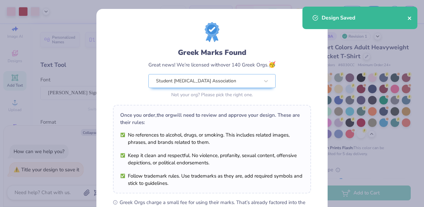
click at [411, 17] on icon "close" at bounding box center [409, 18] width 5 height 5
